Goal: Task Accomplishment & Management: Manage account settings

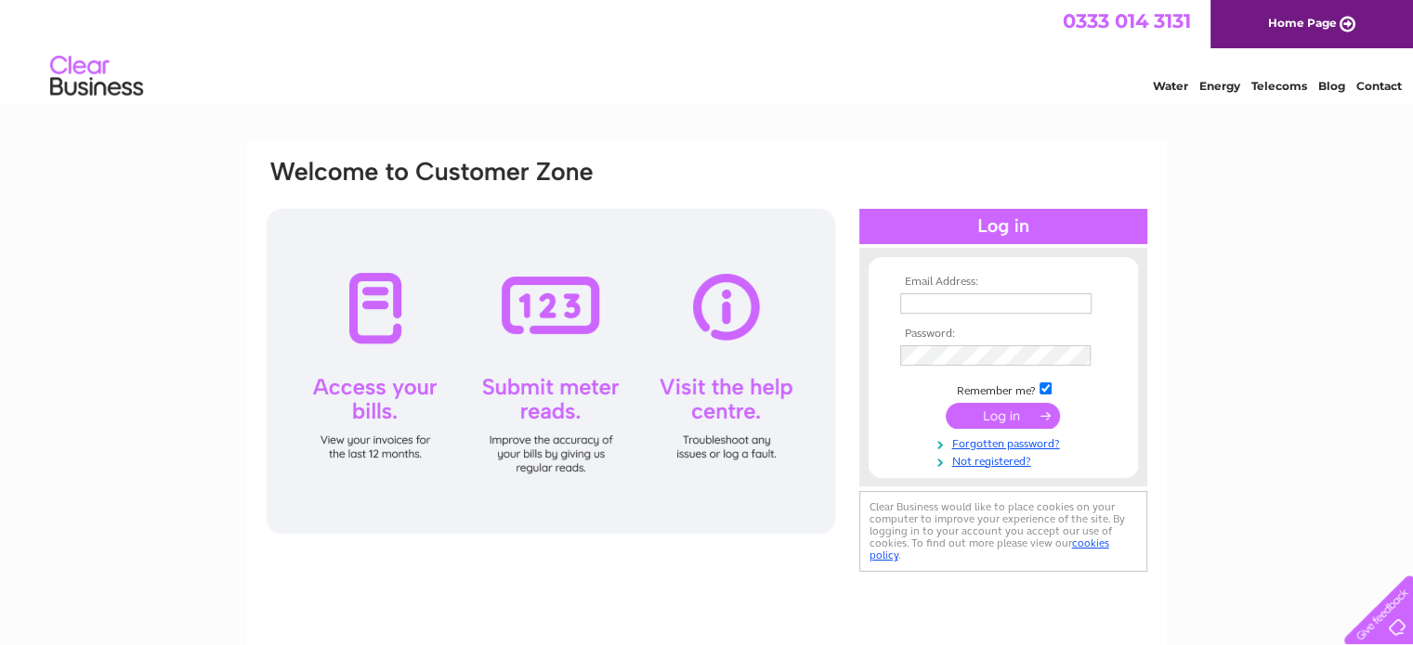
click at [1001, 296] on input "text" at bounding box center [995, 303] width 191 height 20
type input "standrewspodiatry31@gmail.com"
click at [1007, 422] on input "submit" at bounding box center [1002, 417] width 114 height 26
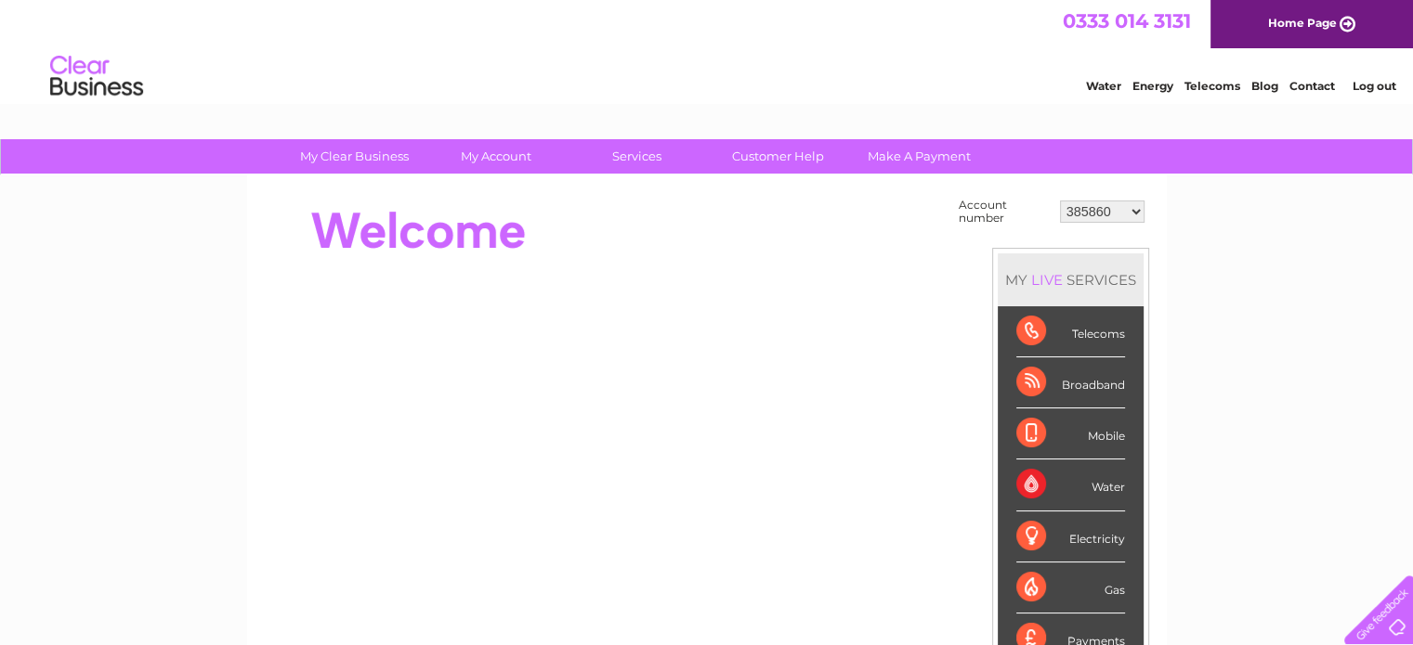
click at [1117, 201] on select "385860 1040788 30279759" at bounding box center [1102, 212] width 85 height 22
select select "1040788"
click at [1060, 201] on select "385860 1040788 30279759" at bounding box center [1102, 212] width 85 height 22
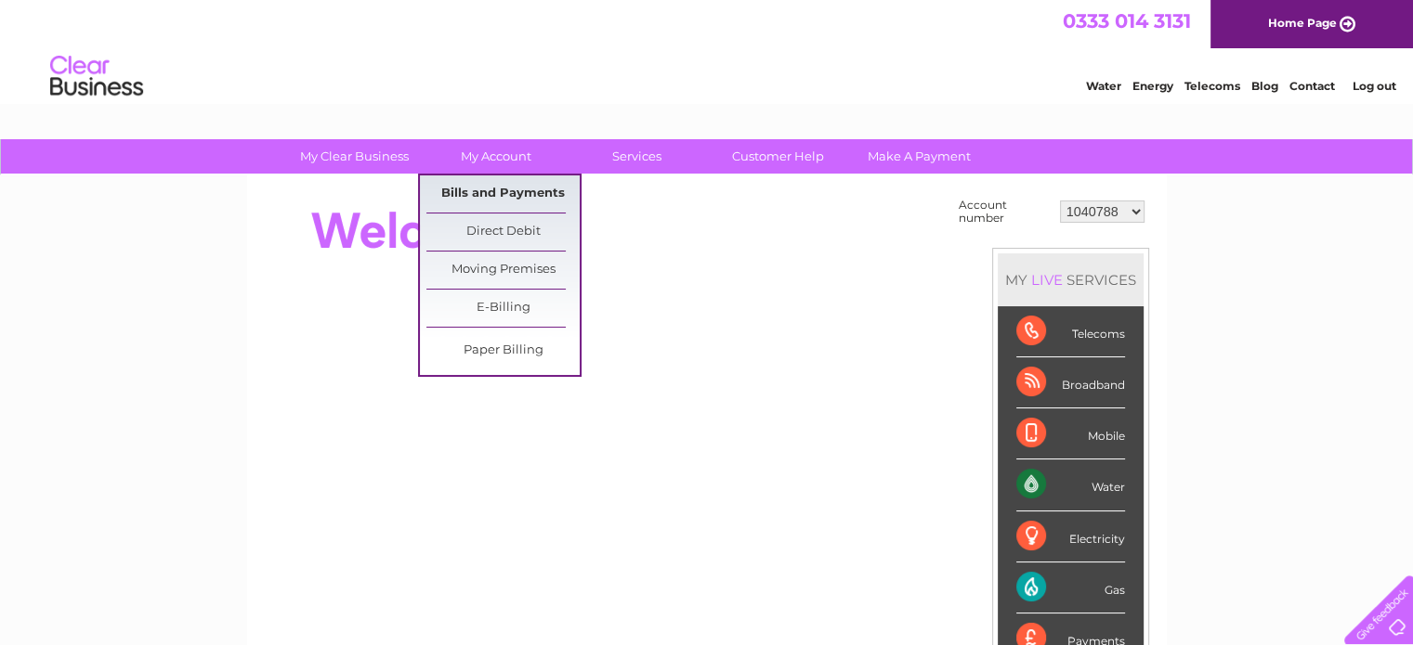
click at [508, 190] on link "Bills and Payments" at bounding box center [502, 194] width 153 height 37
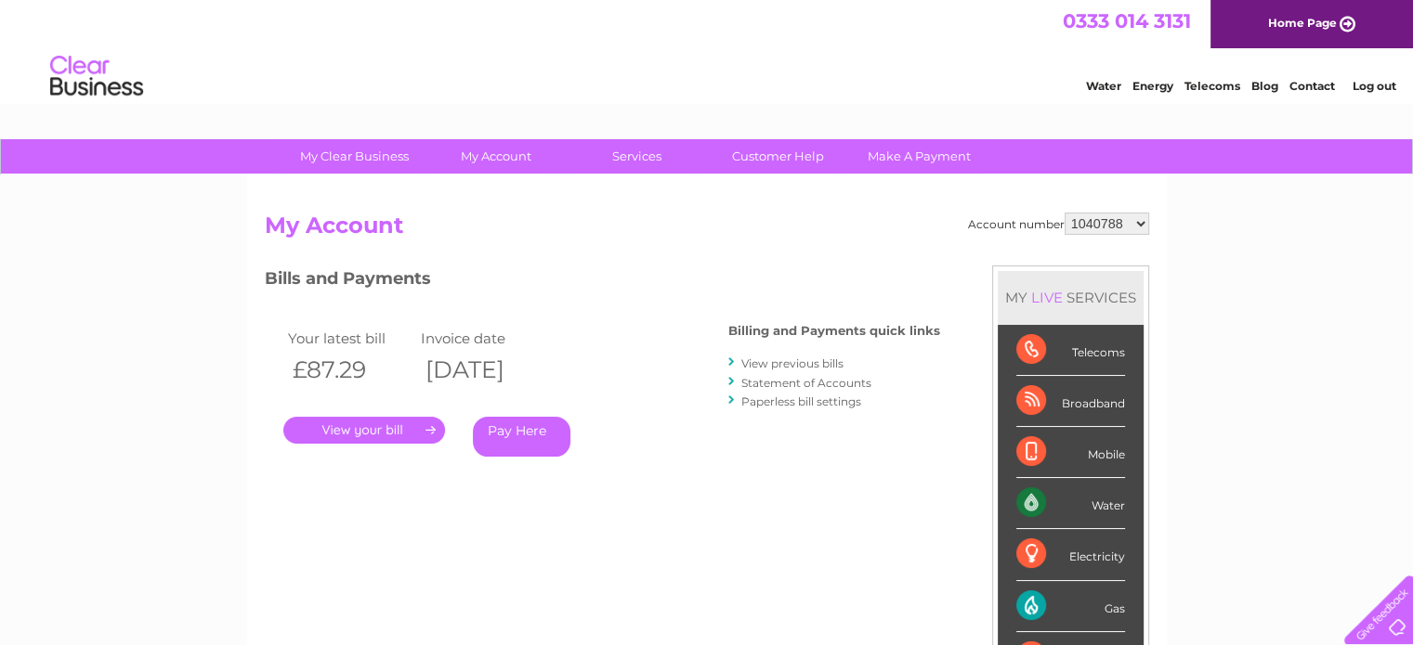
click at [375, 425] on link "." at bounding box center [364, 430] width 162 height 27
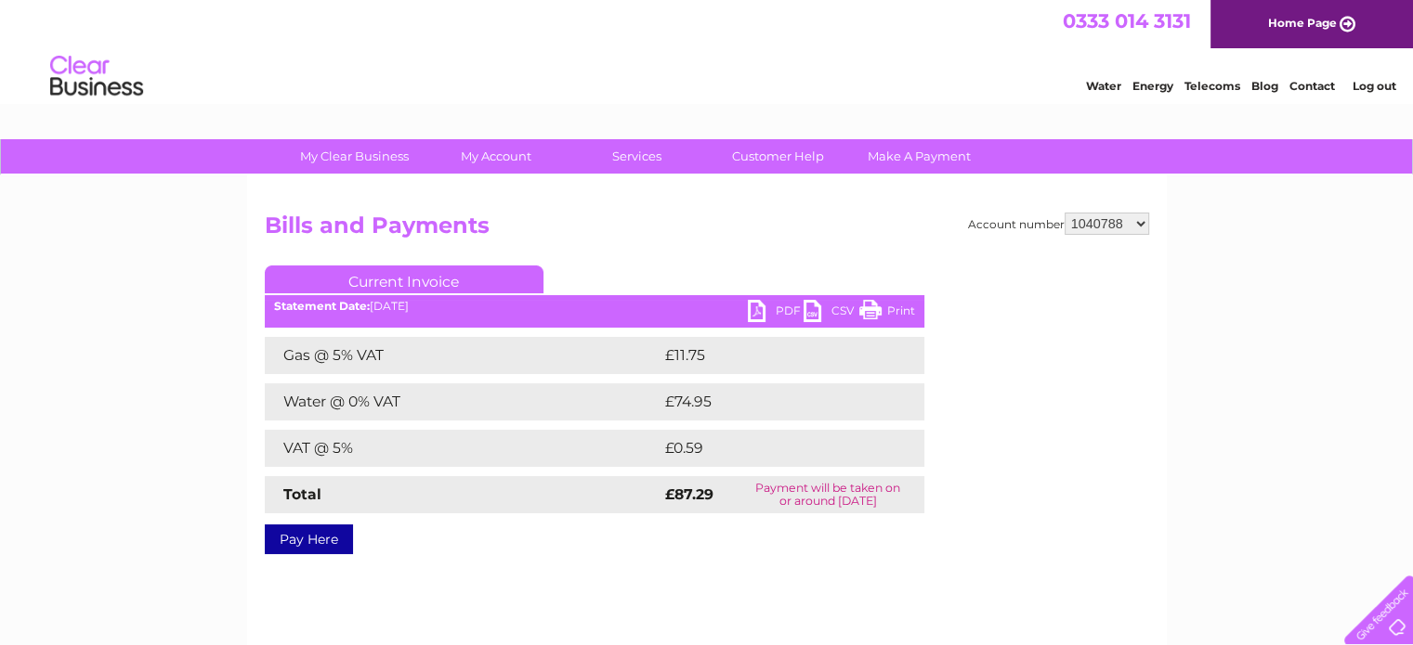
click at [762, 315] on link "PDF" at bounding box center [776, 313] width 56 height 27
